Goal: Information Seeking & Learning: Compare options

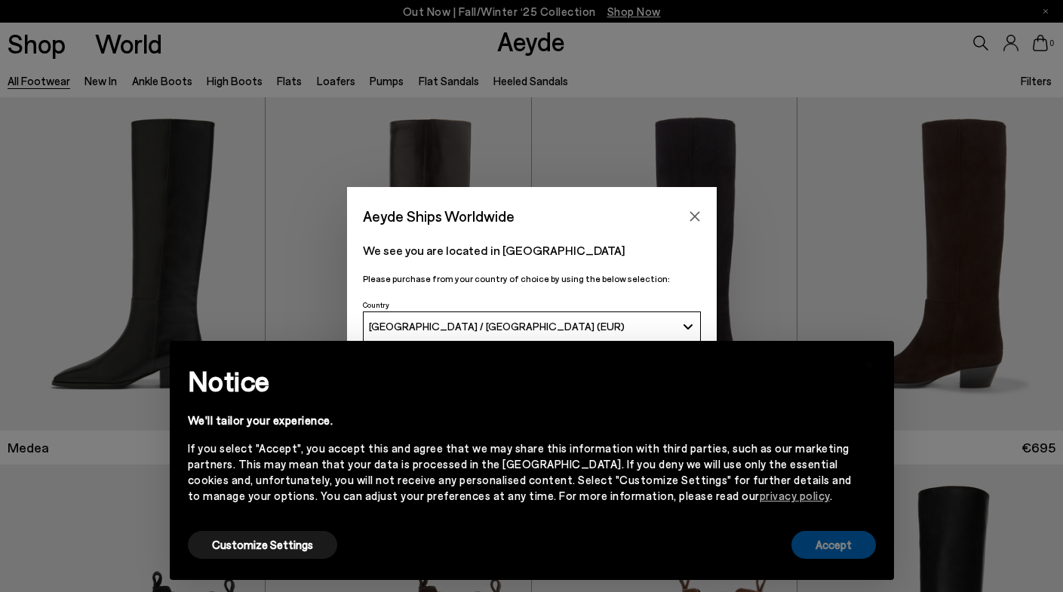
click at [831, 545] on button "Accept" at bounding box center [833, 545] width 84 height 28
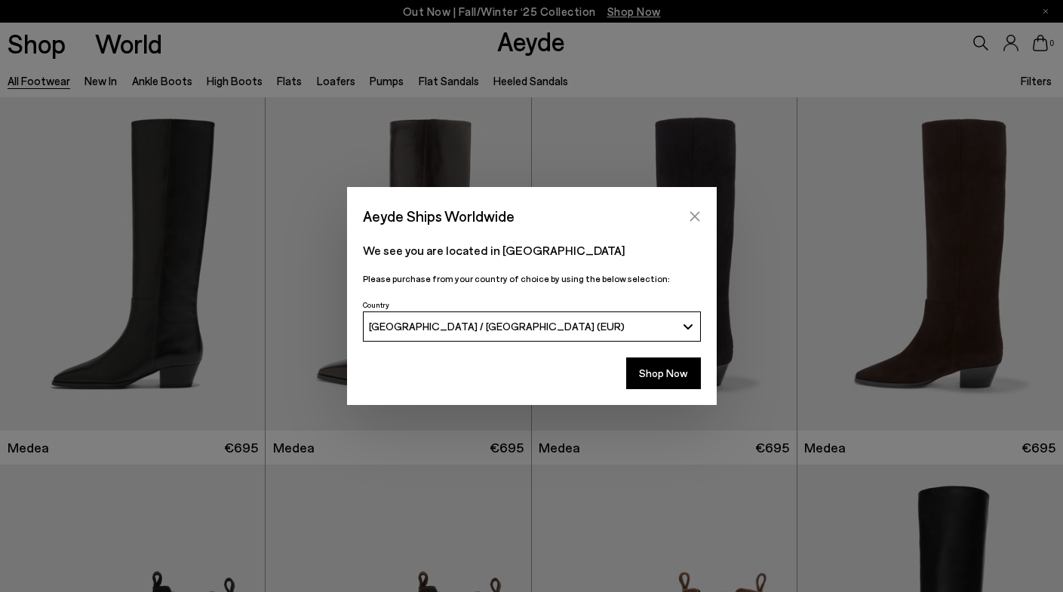
click at [692, 213] on icon "Close" at bounding box center [695, 216] width 12 height 12
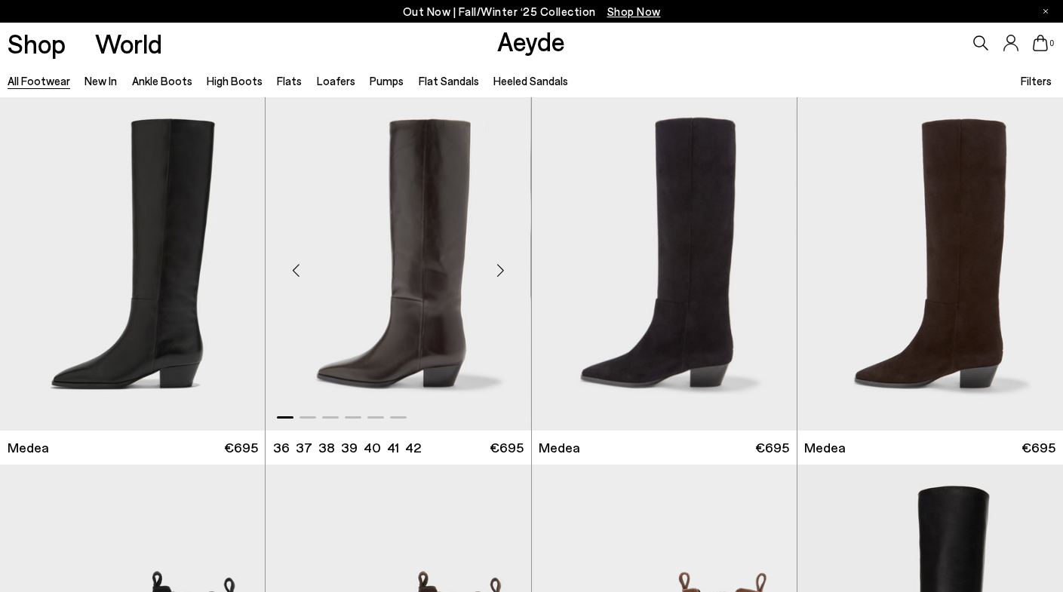
click at [461, 401] on img "1 / 6" at bounding box center [397, 263] width 265 height 333
click at [497, 273] on div "Next slide" at bounding box center [500, 269] width 45 height 45
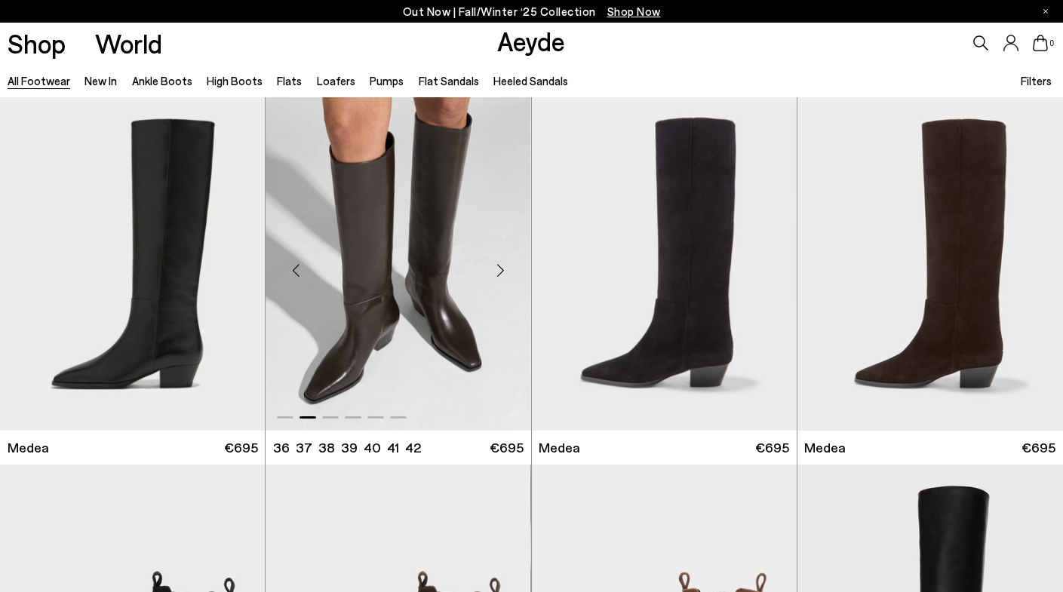
click at [496, 273] on div "Next slide" at bounding box center [500, 269] width 45 height 45
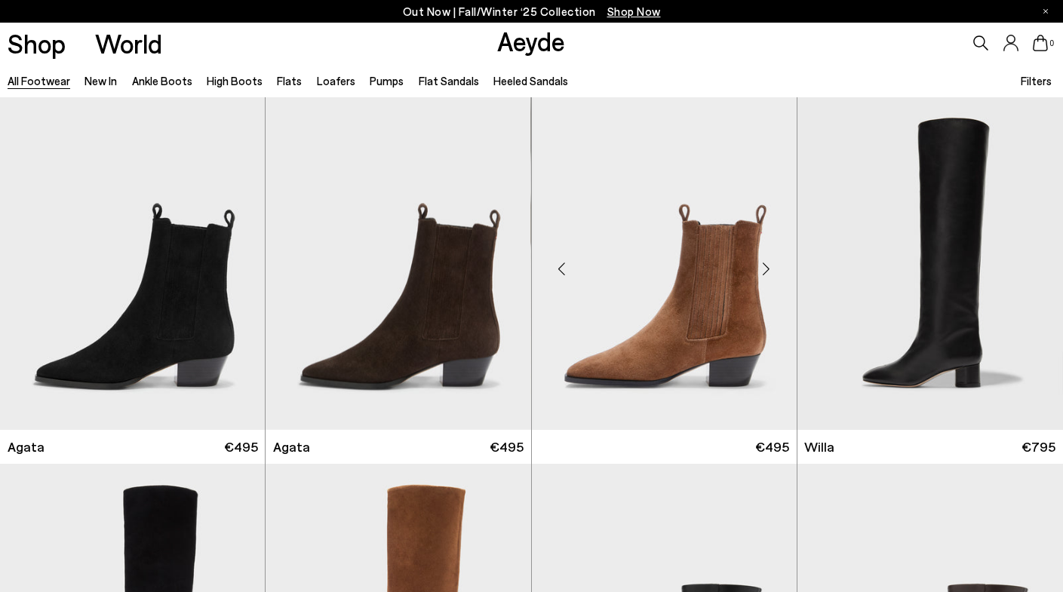
scroll to position [362, 0]
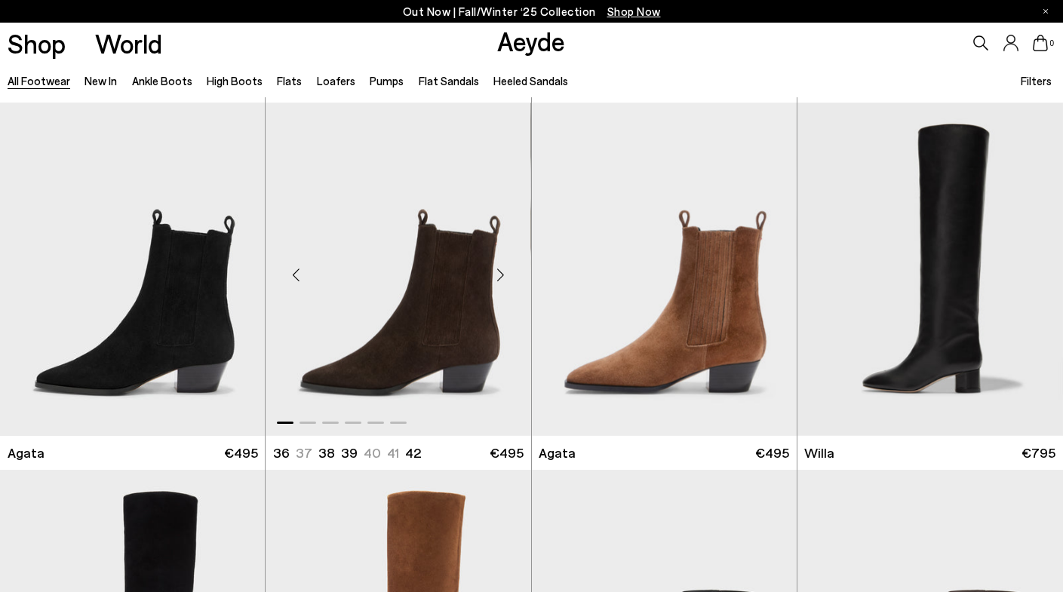
click at [500, 271] on div "Next slide" at bounding box center [500, 275] width 45 height 45
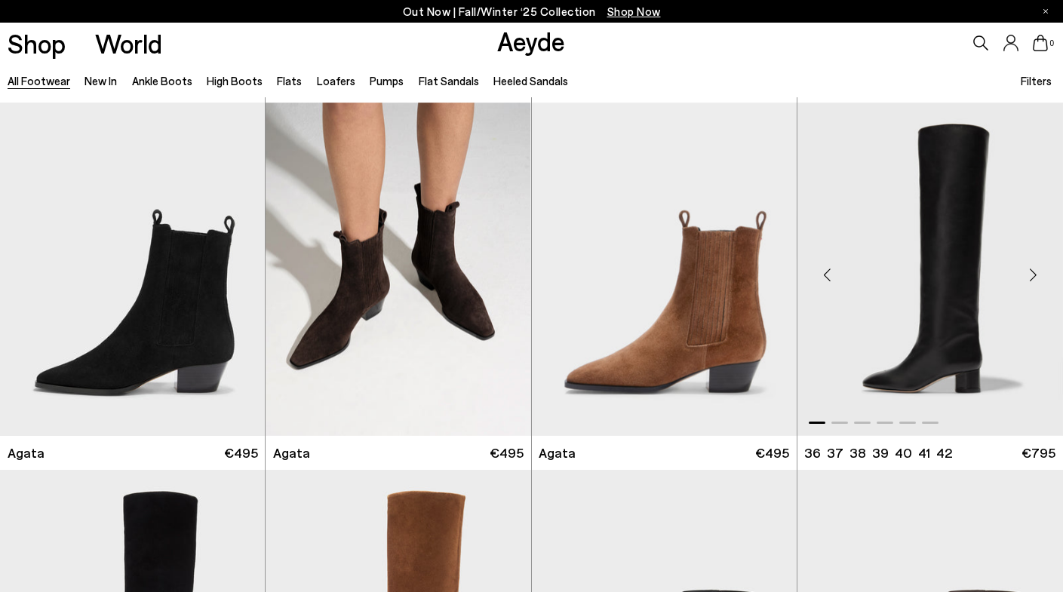
click at [962, 277] on img "1 / 6" at bounding box center [929, 269] width 265 height 333
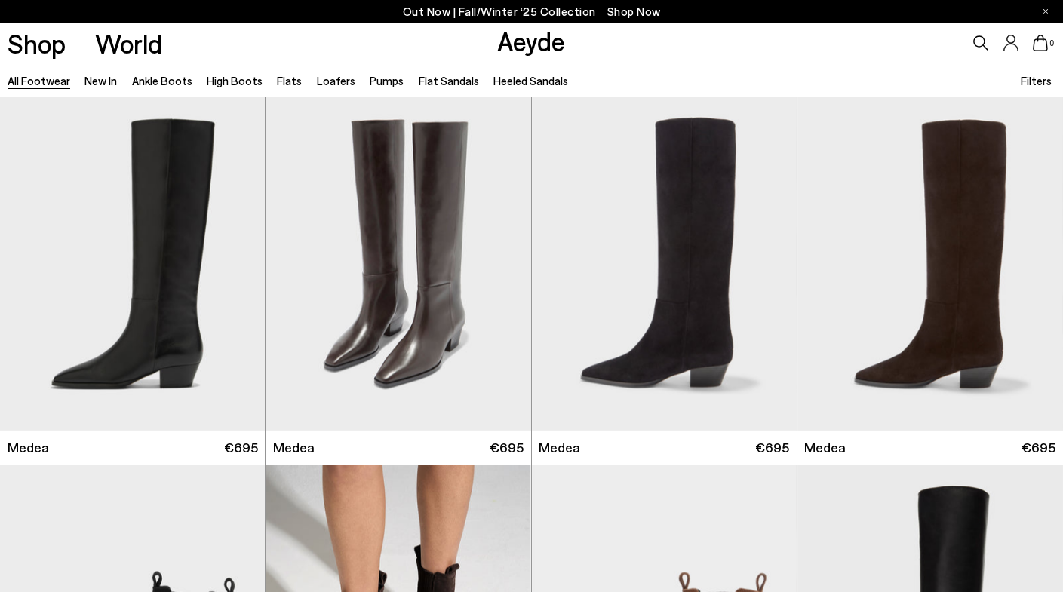
scroll to position [0, 0]
click at [361, 348] on img "3 / 6" at bounding box center [397, 263] width 265 height 333
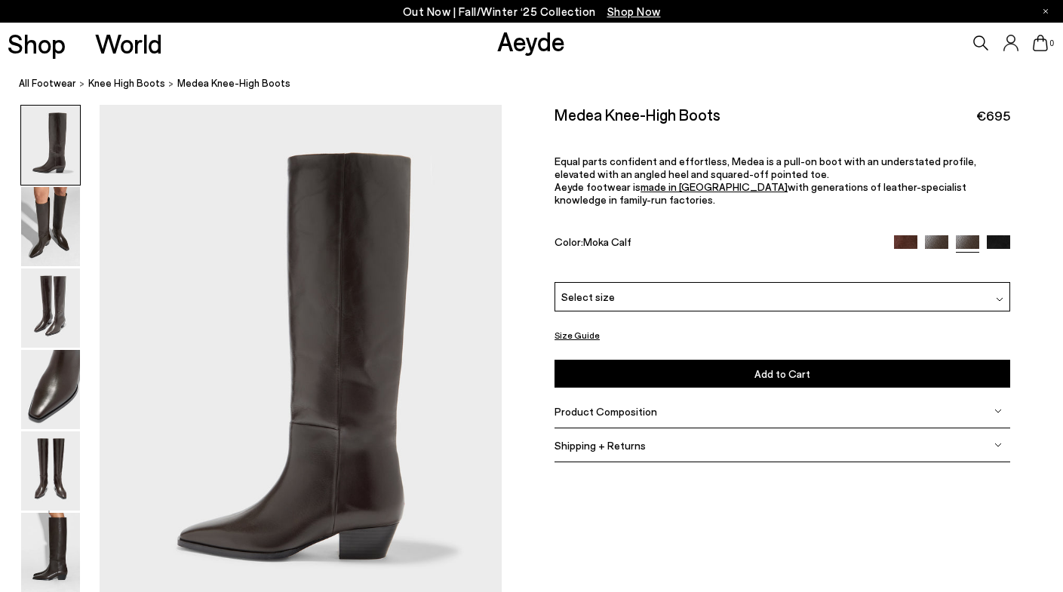
click at [579, 333] on button "Size Guide" at bounding box center [576, 335] width 45 height 19
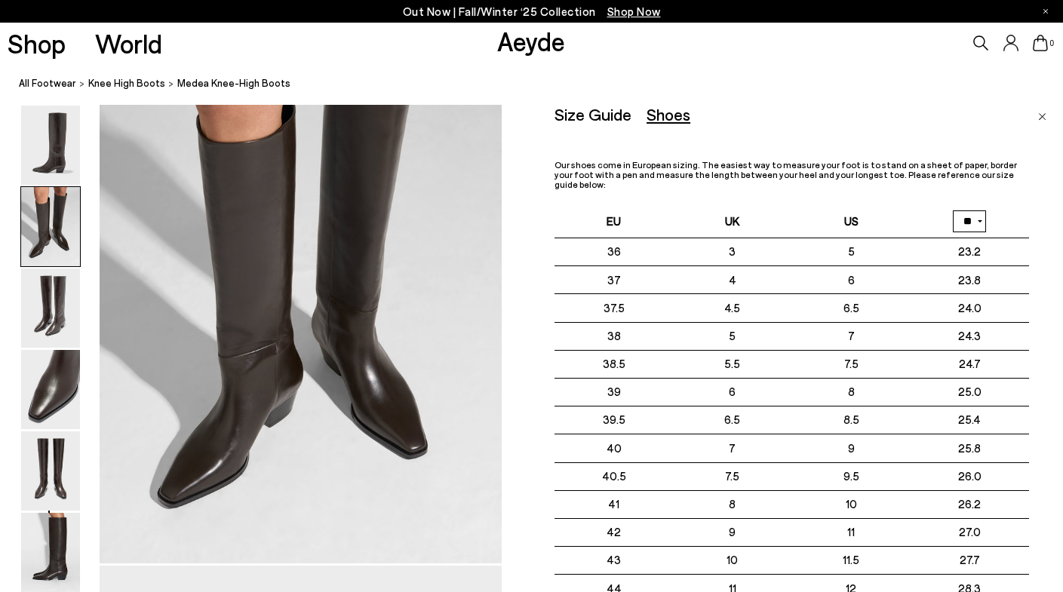
scroll to position [617, 0]
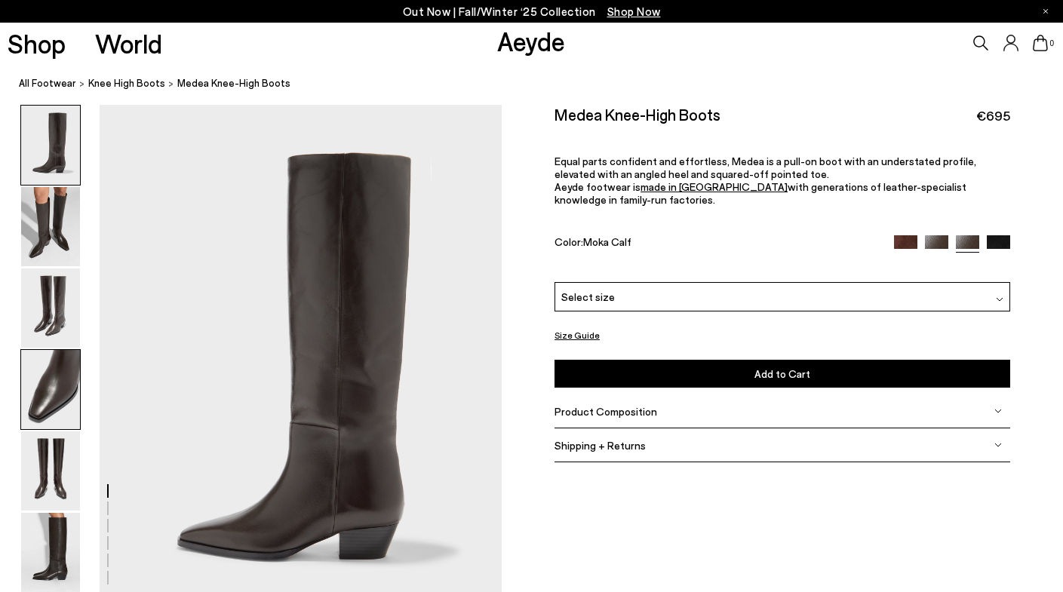
click at [67, 396] on img at bounding box center [50, 389] width 59 height 79
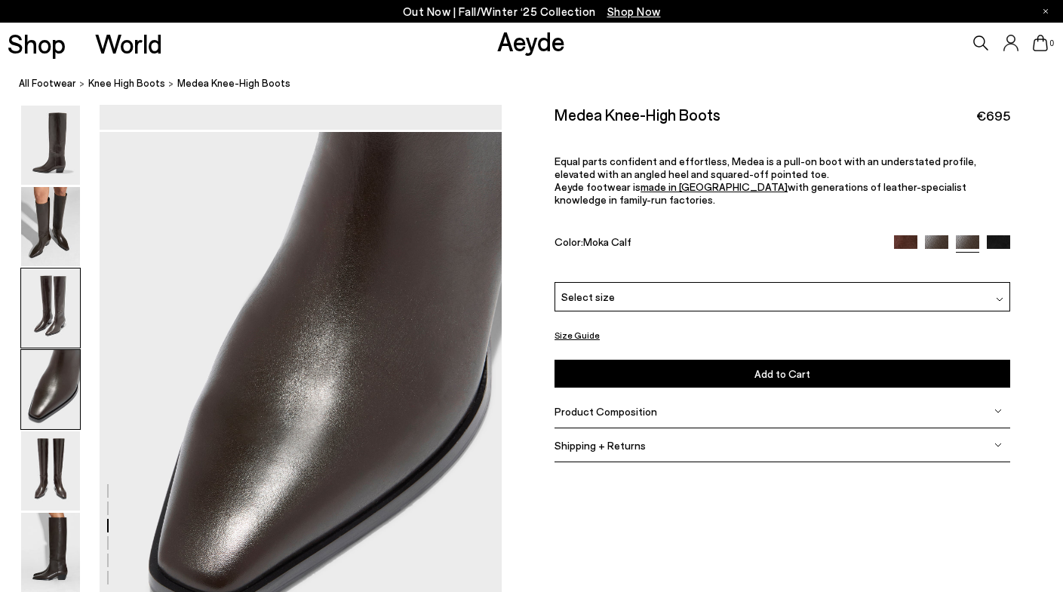
scroll to position [1614, 0]
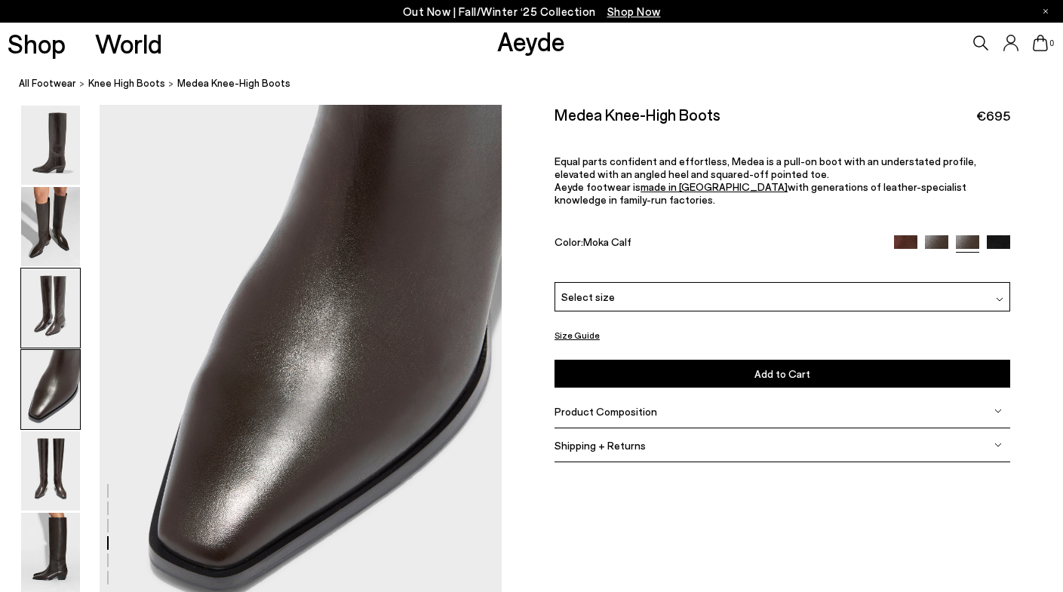
click at [42, 305] on img at bounding box center [50, 308] width 59 height 79
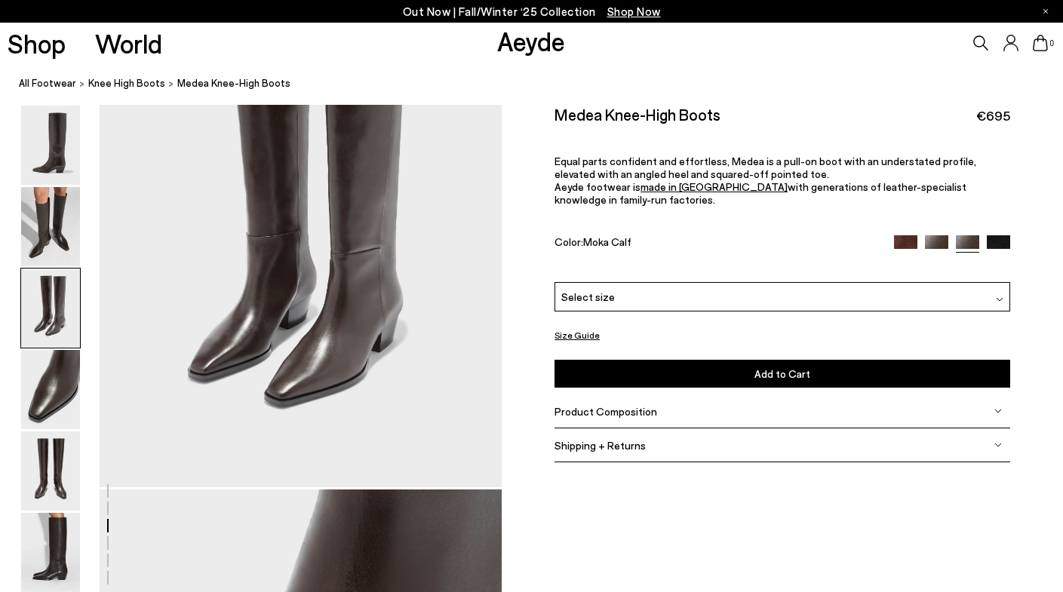
scroll to position [1076, 0]
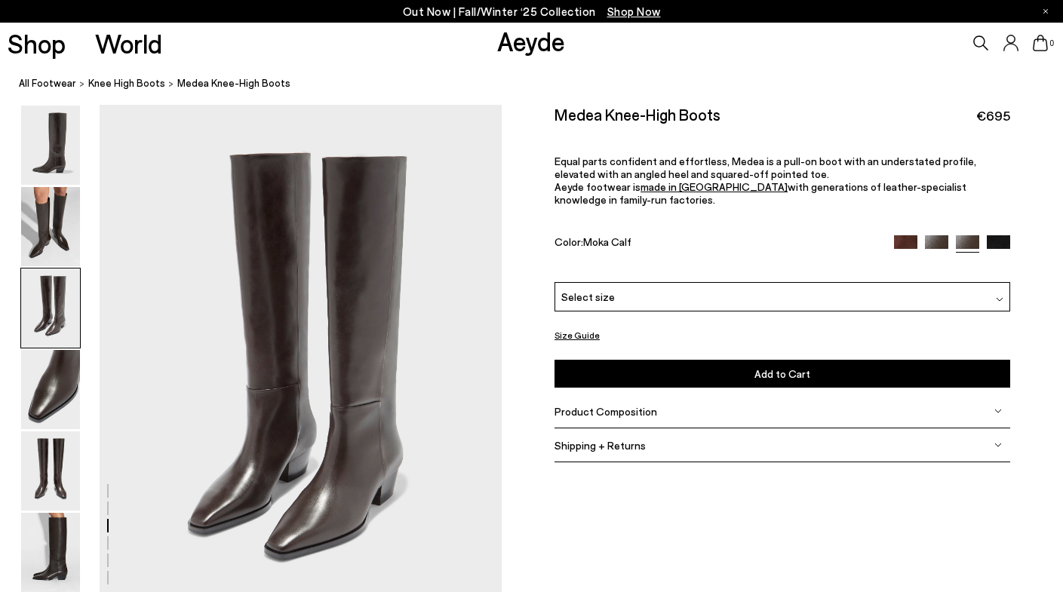
click at [592, 411] on span "Product Composition" at bounding box center [605, 411] width 103 height 13
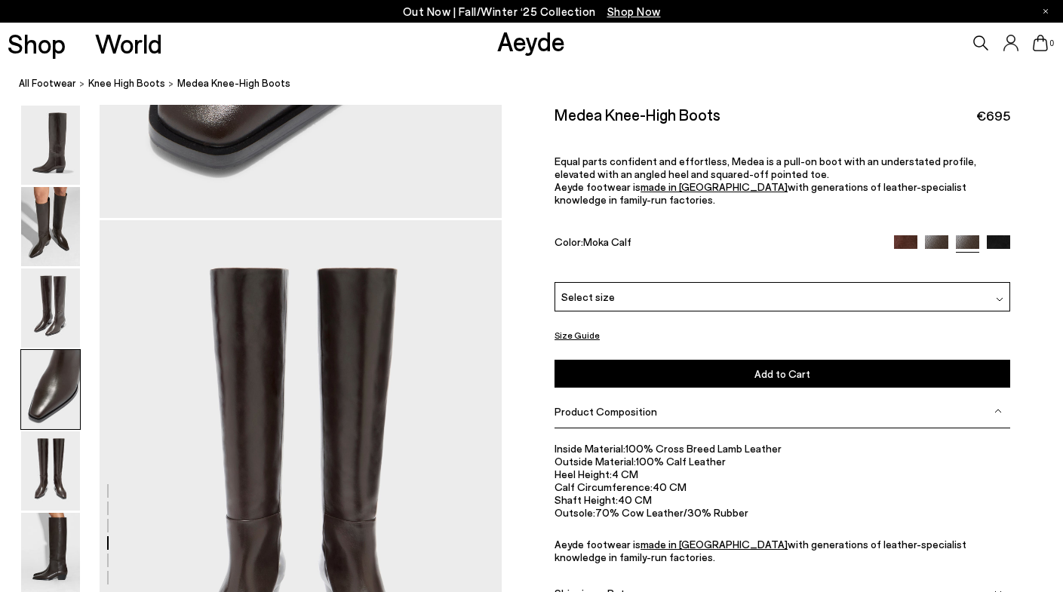
scroll to position [2028, 0]
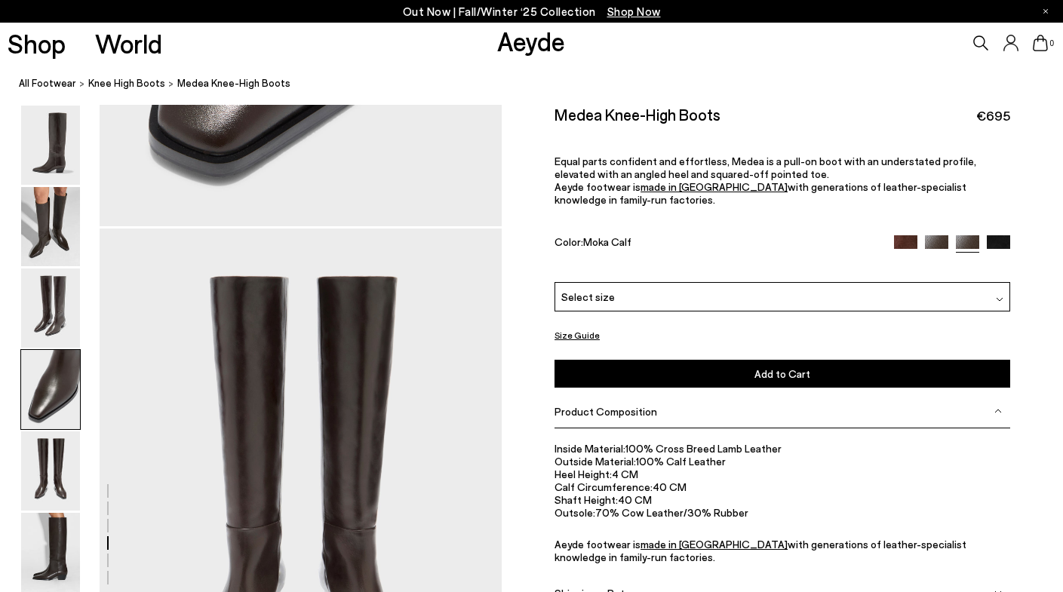
click at [905, 239] on img at bounding box center [905, 246] width 23 height 23
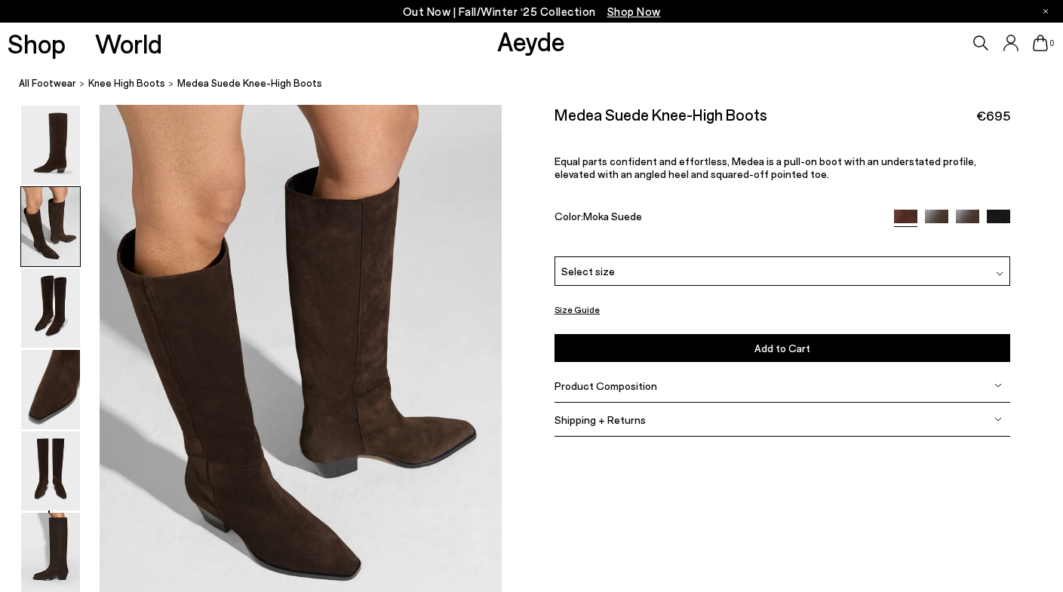
scroll to position [556, 0]
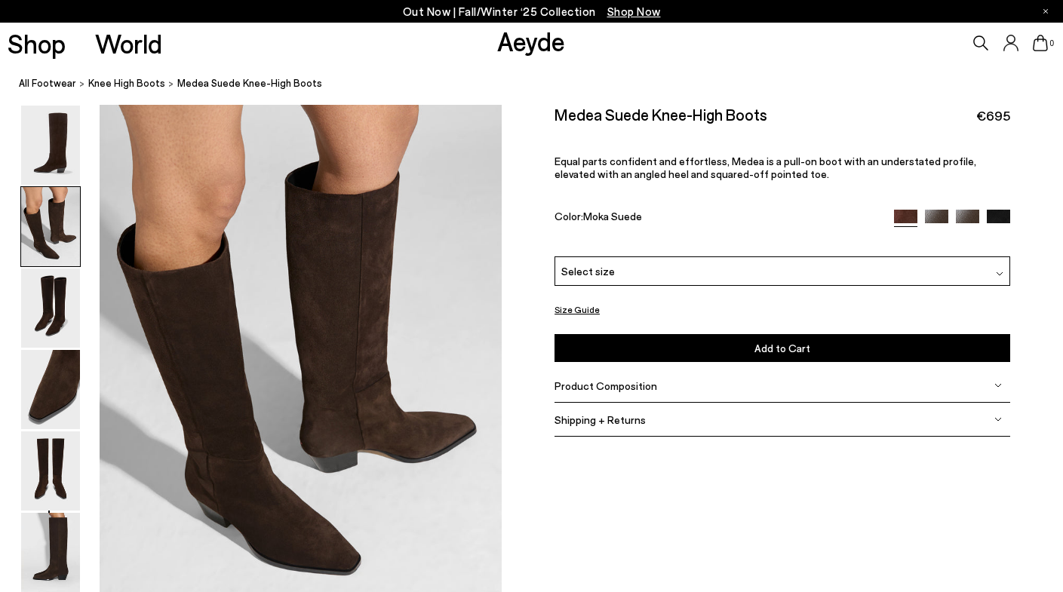
click at [934, 220] on img at bounding box center [936, 221] width 23 height 23
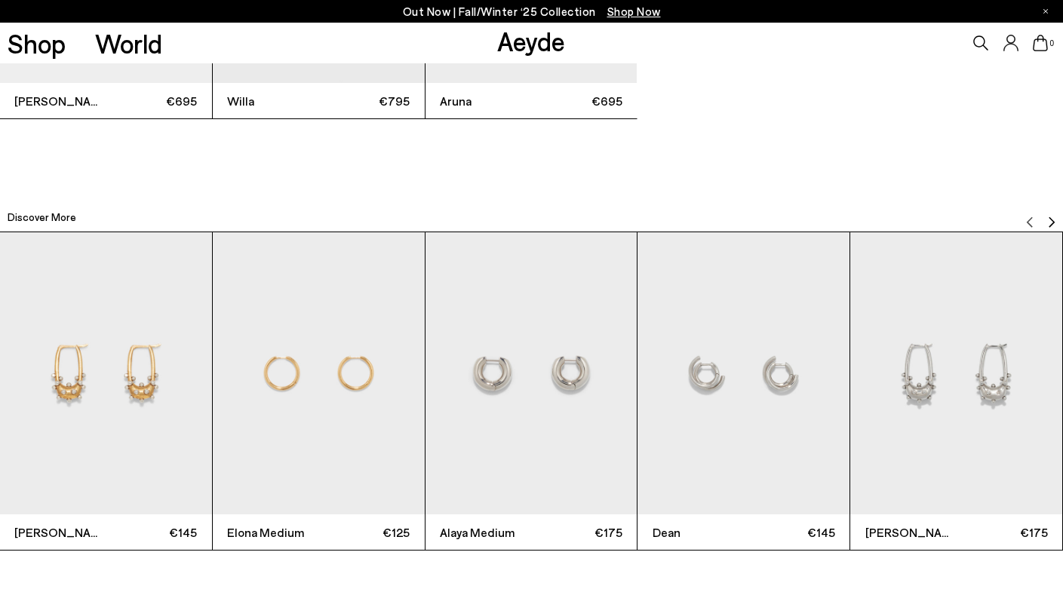
scroll to position [3651, 0]
